Goal: Task Accomplishment & Management: Complete application form

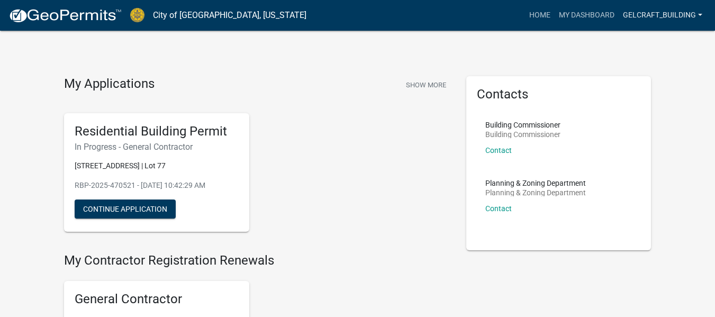
click at [647, 20] on link "GelCraft_Building" at bounding box center [663, 15] width 88 height 20
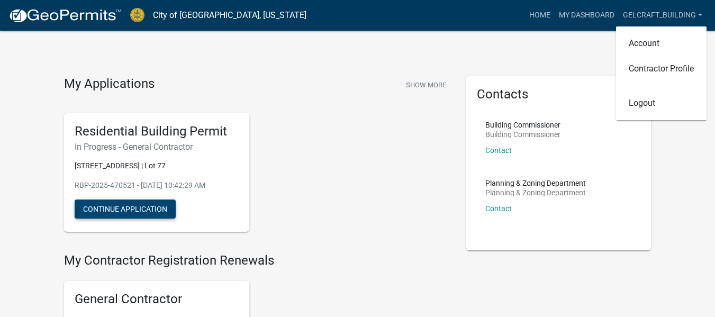
click at [128, 215] on button "Continue Application" at bounding box center [125, 209] width 101 height 19
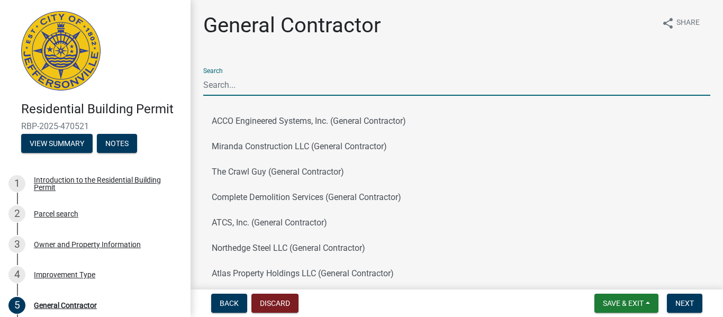
click at [248, 92] on input "Search" at bounding box center [456, 85] width 507 height 22
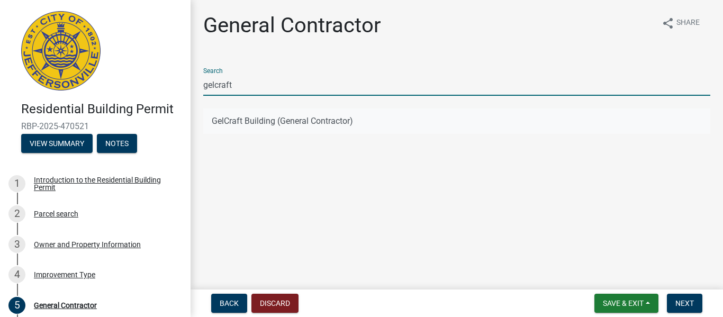
type input "gelcraft"
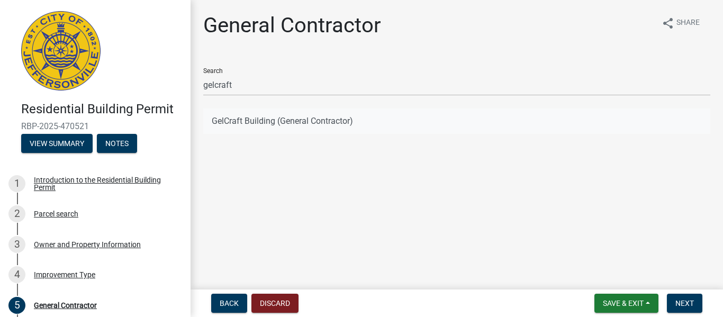
click at [278, 113] on button "GelCraft Building (General Contractor)" at bounding box center [456, 120] width 507 height 25
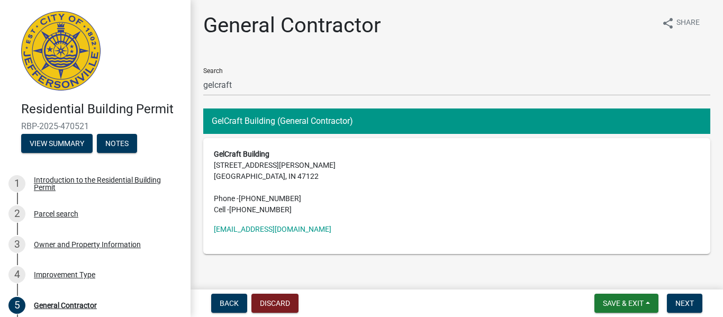
click at [293, 119] on button "GelCraft Building (General Contractor)" at bounding box center [456, 120] width 507 height 25
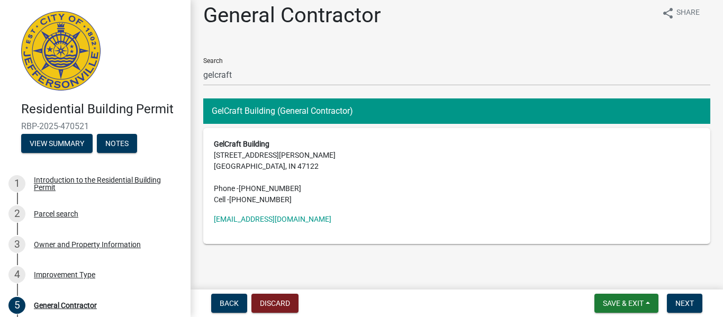
scroll to position [19, 0]
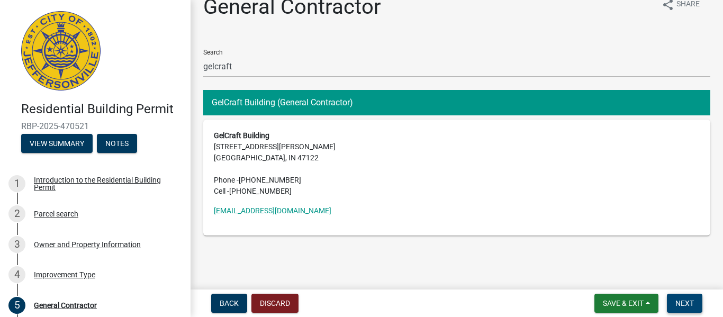
click at [692, 301] on span "Next" at bounding box center [684, 303] width 19 height 8
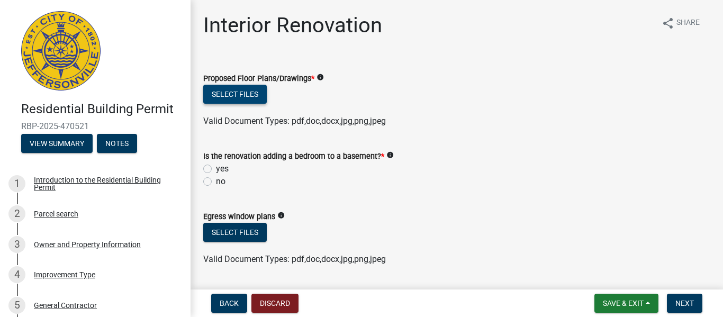
click at [249, 97] on button "Select files" at bounding box center [235, 94] width 64 height 19
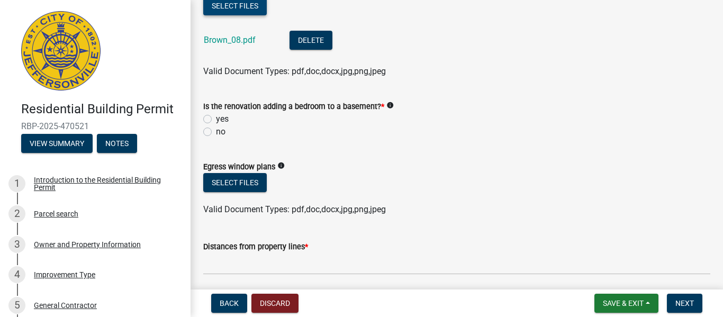
scroll to position [106, 0]
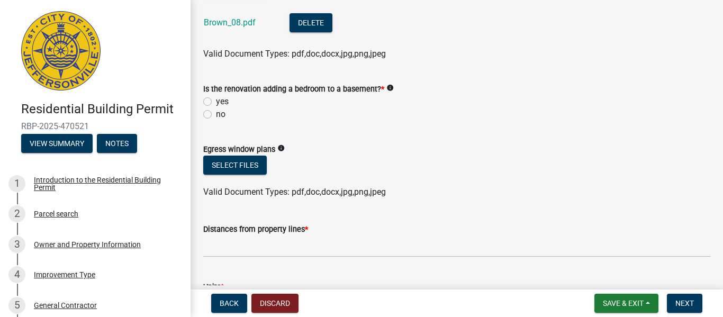
click at [216, 116] on label "no" at bounding box center [221, 114] width 10 height 13
click at [216, 115] on input "no" at bounding box center [219, 111] width 7 height 7
radio input "true"
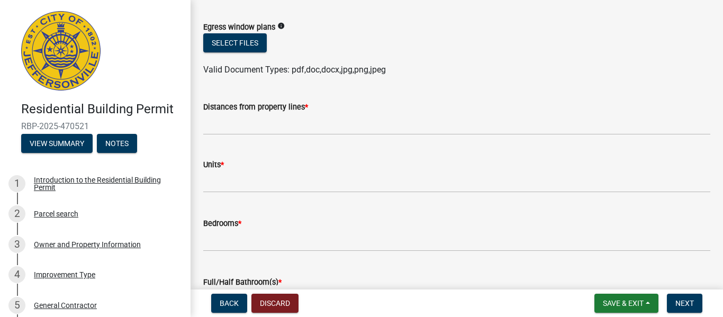
scroll to position [229, 0]
click at [245, 45] on button "Select files" at bounding box center [235, 41] width 64 height 19
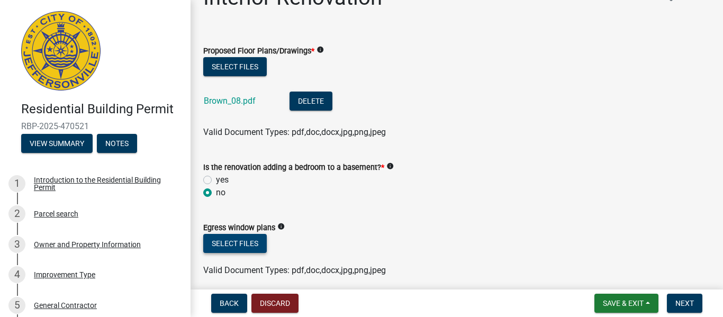
scroll to position [0, 0]
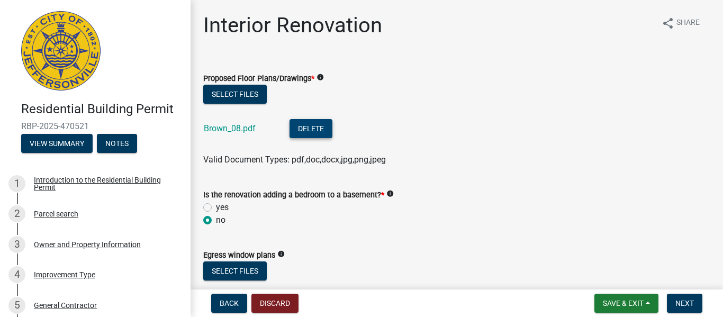
click at [313, 126] on button "Delete" at bounding box center [311, 128] width 43 height 19
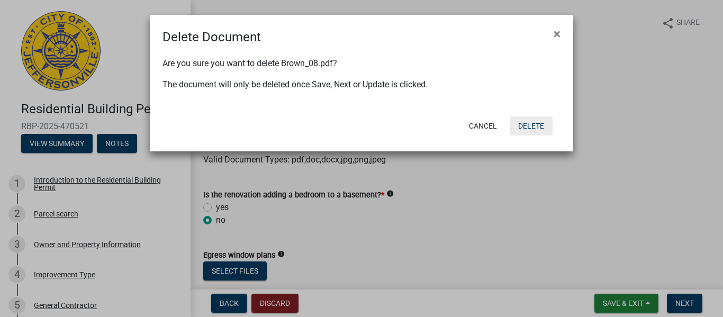
click at [531, 130] on button "Delete" at bounding box center [531, 125] width 43 height 19
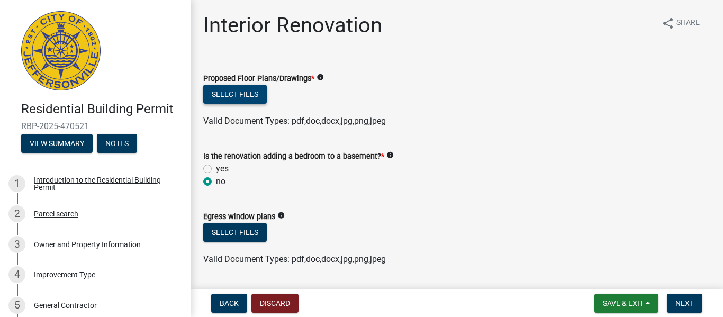
click at [237, 95] on button "Select files" at bounding box center [235, 94] width 64 height 19
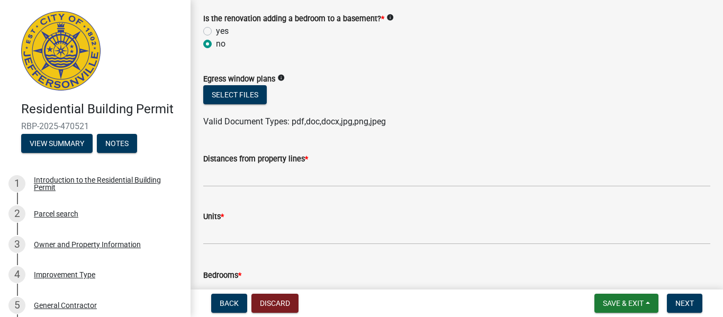
scroll to position [176, 0]
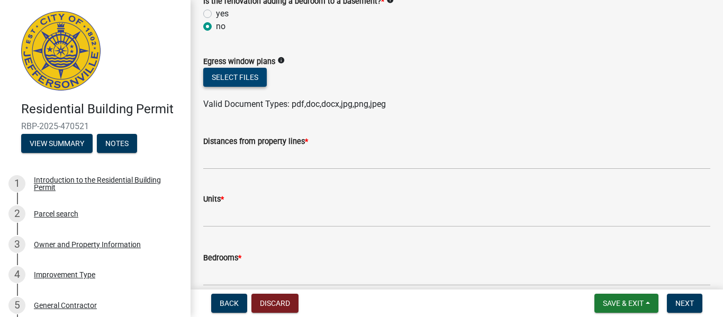
click at [239, 78] on button "Select files" at bounding box center [235, 77] width 64 height 19
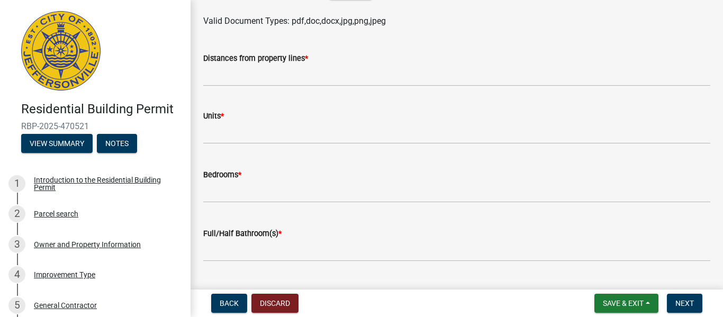
scroll to position [318, 0]
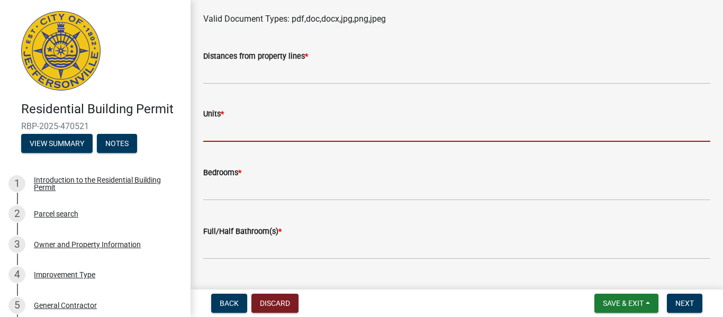
click at [239, 132] on input "text" at bounding box center [456, 131] width 507 height 22
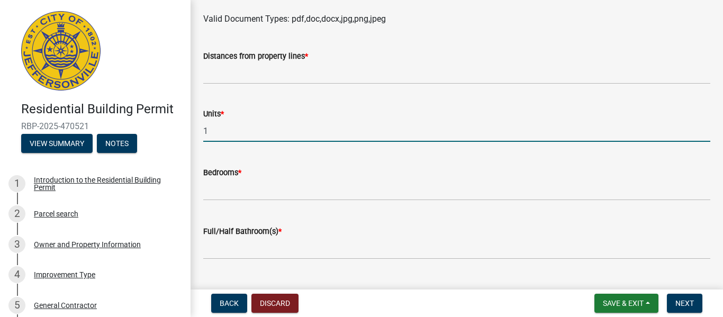
type input "1"
click at [242, 202] on wm-data-entity-input "Bedrooms *" at bounding box center [456, 180] width 507 height 59
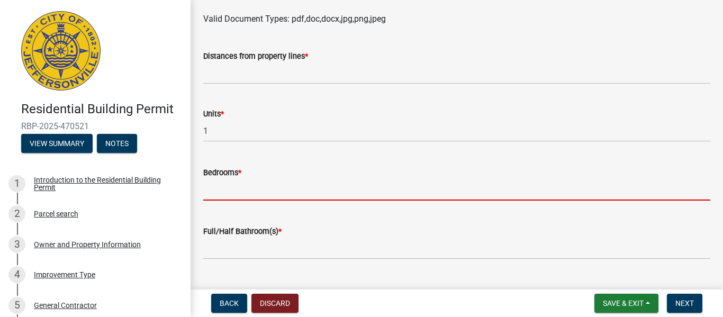
click at [238, 193] on input "text" at bounding box center [456, 190] width 507 height 22
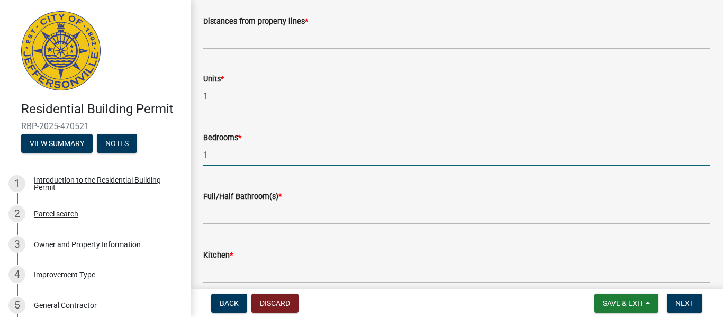
type input "1"
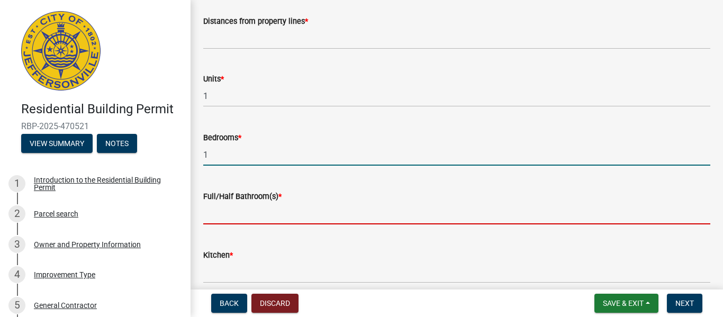
click at [226, 216] on input "text" at bounding box center [456, 214] width 507 height 22
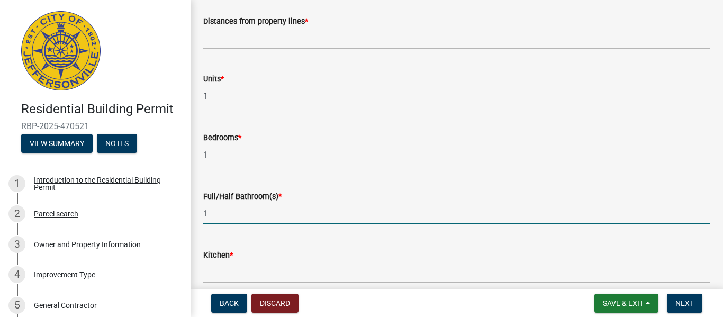
scroll to position [405, 0]
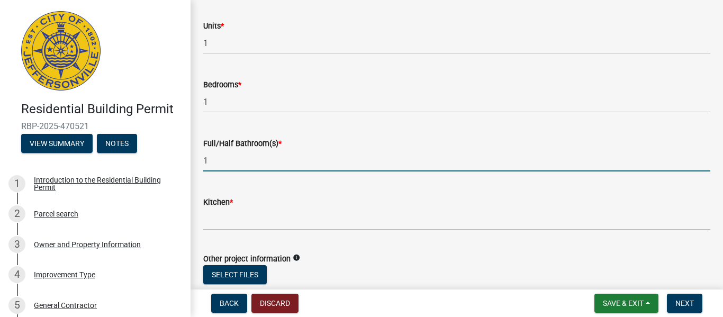
type input "1"
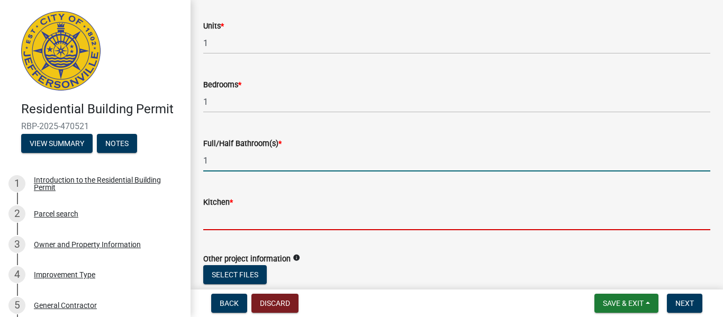
click at [230, 222] on input "text" at bounding box center [456, 220] width 507 height 22
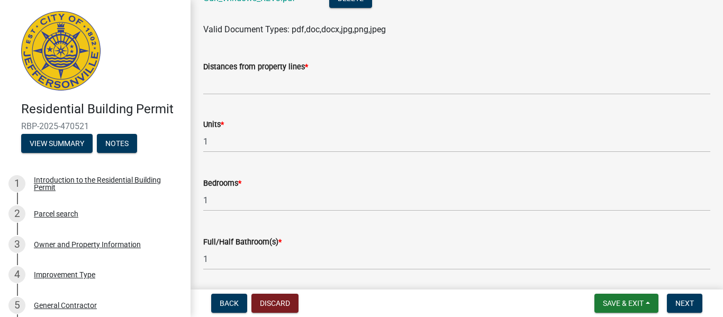
scroll to position [300, 0]
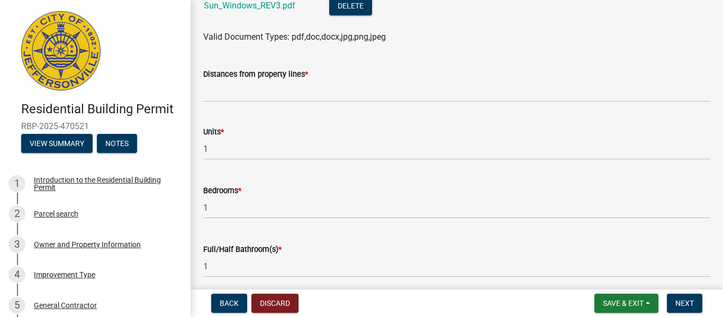
type input "1.5"
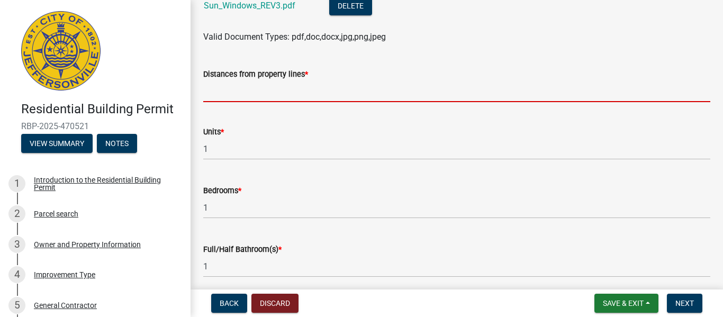
click at [248, 93] on input "Distances from property lines *" at bounding box center [456, 91] width 507 height 22
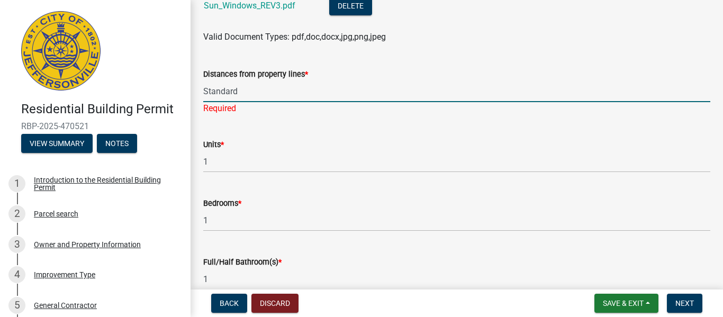
type input "Standard"
click at [396, 117] on wm-data-entity-input-list "Proposed Floor Plans/Drawings * info Select files Brown_09.pdf Delete Valid Doc…" at bounding box center [456, 277] width 507 height 1034
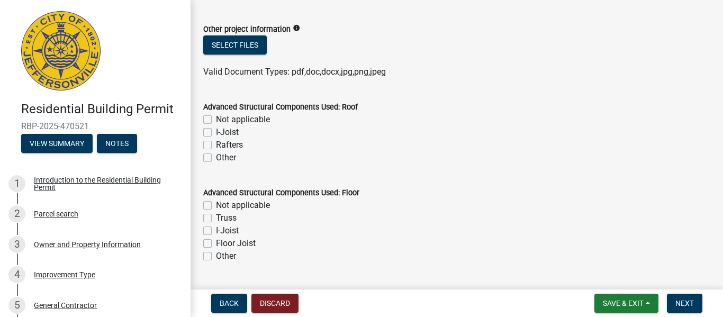
scroll to position [670, 0]
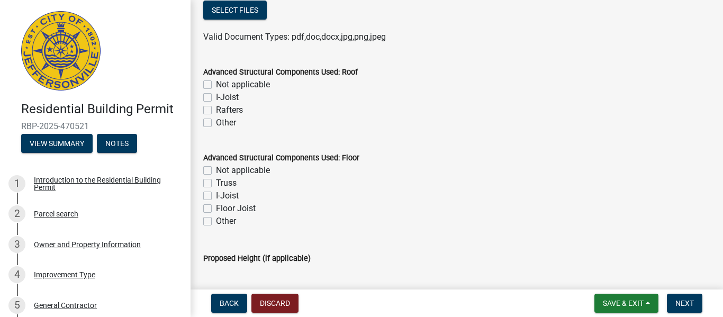
click at [216, 110] on label "Rafters" at bounding box center [229, 110] width 27 height 13
click at [216, 110] on input "Rafters" at bounding box center [219, 107] width 7 height 7
checkbox input "true"
checkbox input "false"
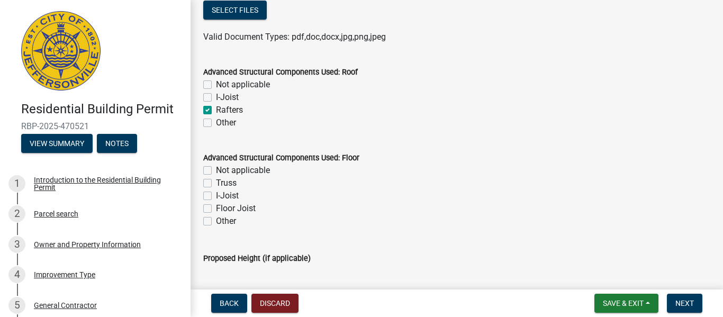
checkbox input "true"
checkbox input "false"
click at [216, 110] on label "Rafters" at bounding box center [229, 110] width 27 height 13
click at [216, 110] on input "Rafters" at bounding box center [219, 107] width 7 height 7
checkbox input "false"
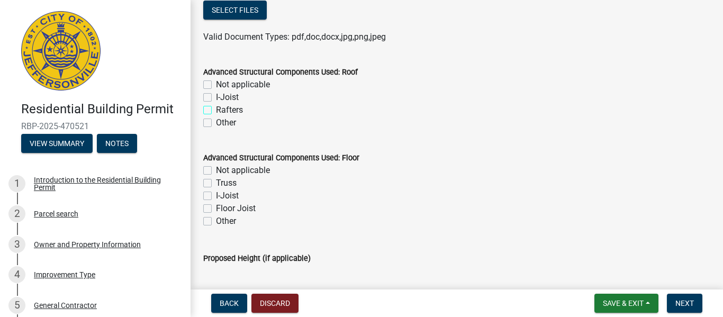
checkbox input "false"
click at [216, 123] on label "Other" at bounding box center [226, 122] width 20 height 13
click at [216, 123] on input "Other" at bounding box center [219, 119] width 7 height 7
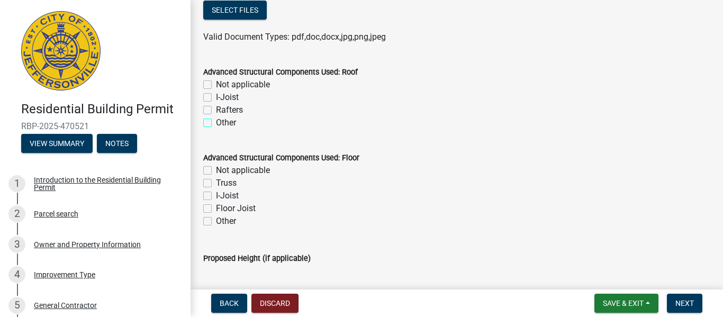
checkbox input "true"
checkbox input "false"
checkbox input "true"
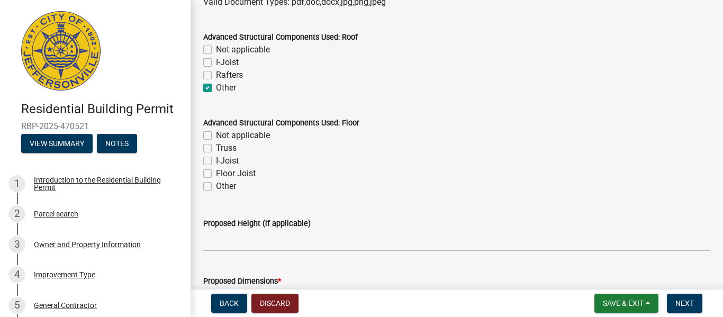
scroll to position [706, 0]
click at [216, 173] on label "Floor Joist" at bounding box center [236, 173] width 40 height 13
click at [216, 173] on input "Floor Joist" at bounding box center [219, 170] width 7 height 7
checkbox input "true"
checkbox input "false"
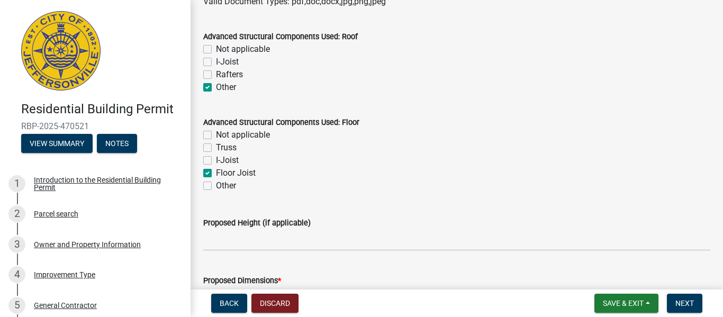
checkbox input "false"
checkbox input "true"
checkbox input "false"
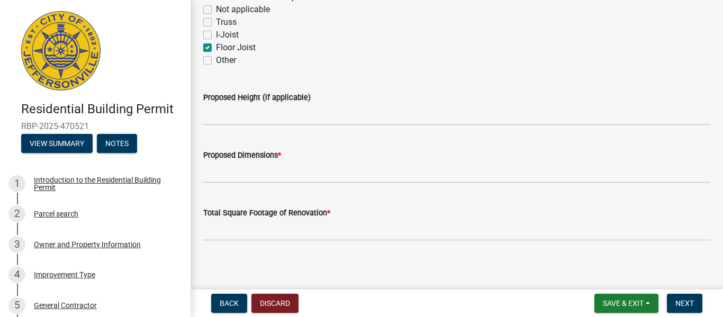
scroll to position [836, 0]
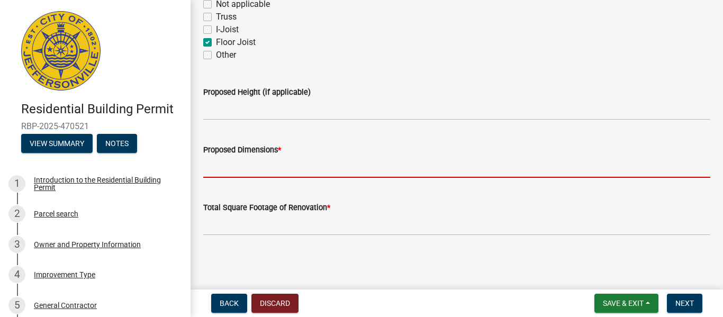
click at [267, 175] on input "Proposed Dimensions *" at bounding box center [456, 167] width 507 height 22
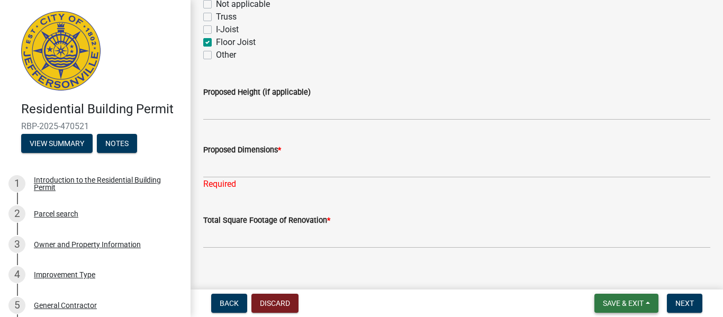
click at [625, 307] on span "Save & Exit" at bounding box center [623, 303] width 41 height 8
click at [614, 272] on button "Save & Exit" at bounding box center [616, 275] width 85 height 25
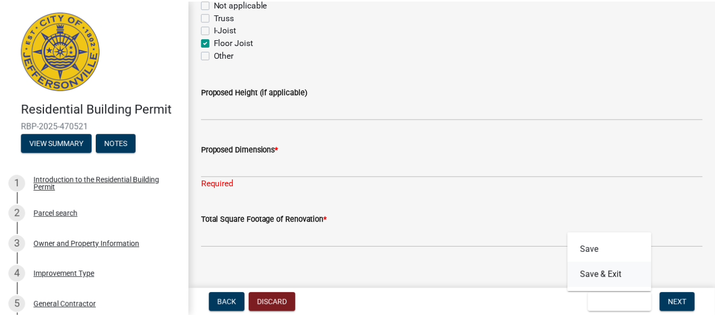
scroll to position [0, 0]
